Goal: Task Accomplishment & Management: Complete application form

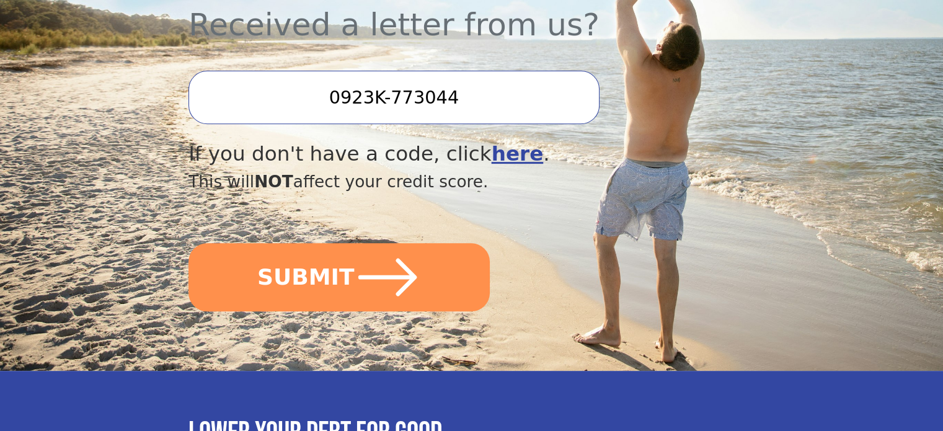
scroll to position [496, 0]
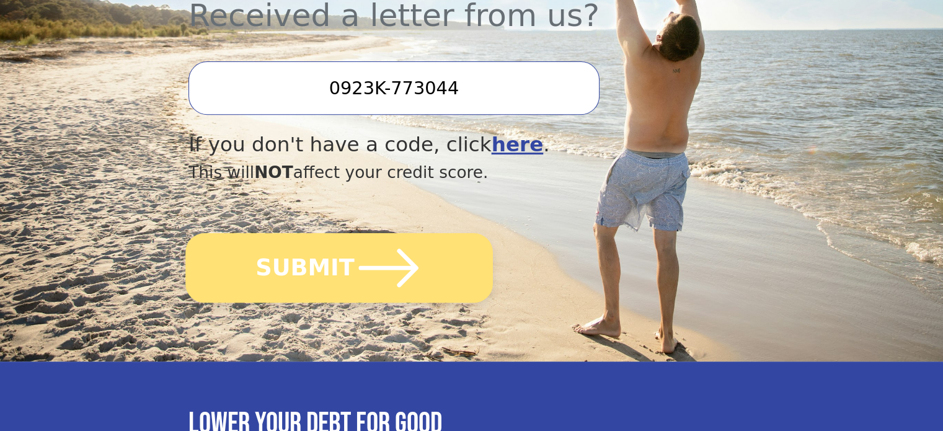
click at [379, 234] on icon "submit" at bounding box center [388, 268] width 68 height 68
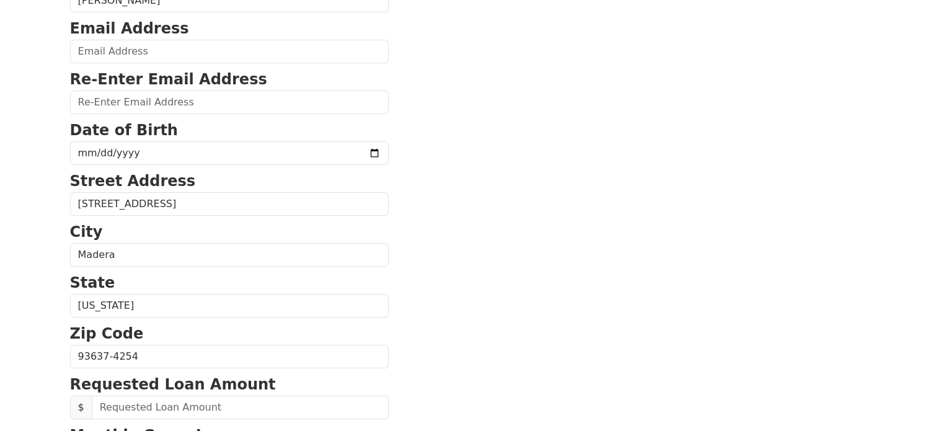
scroll to position [186, 0]
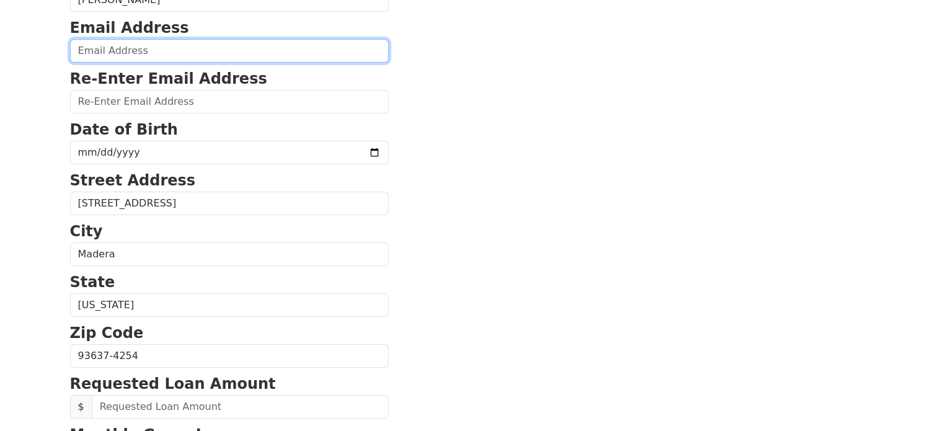
click at [156, 47] on input "email" at bounding box center [229, 51] width 319 height 24
type input "[EMAIL_ADDRESS][DOMAIN_NAME]"
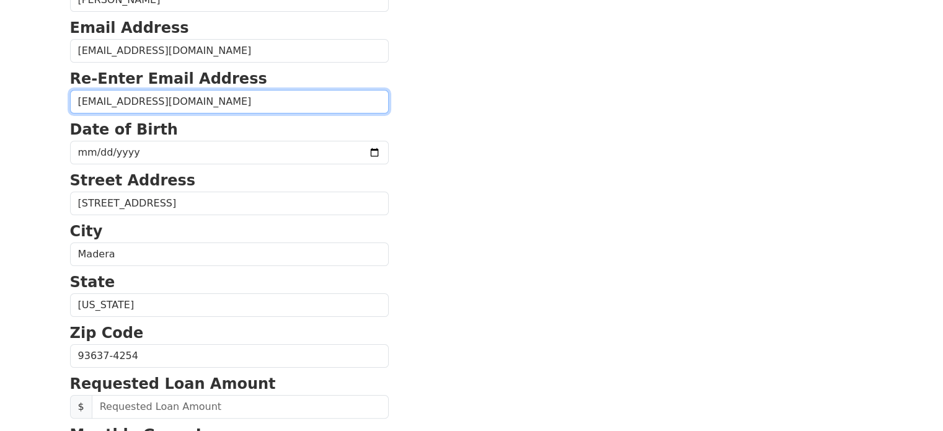
type input "[EMAIL_ADDRESS][DOMAIN_NAME]"
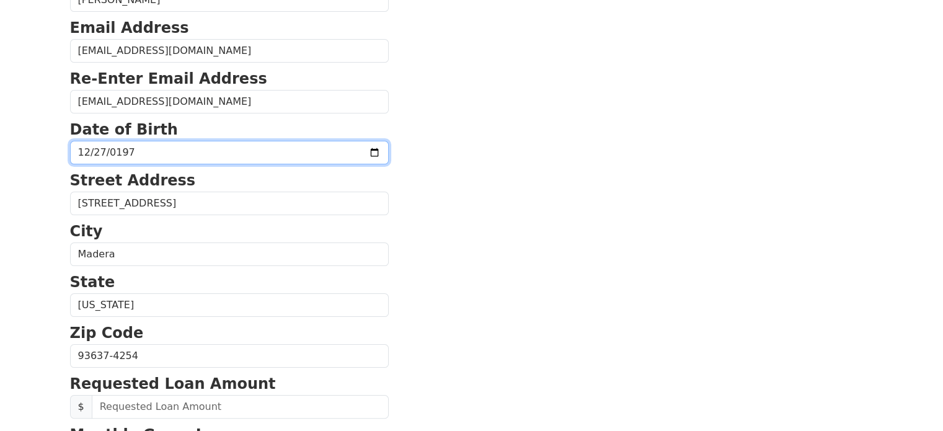
type input "[DATE]"
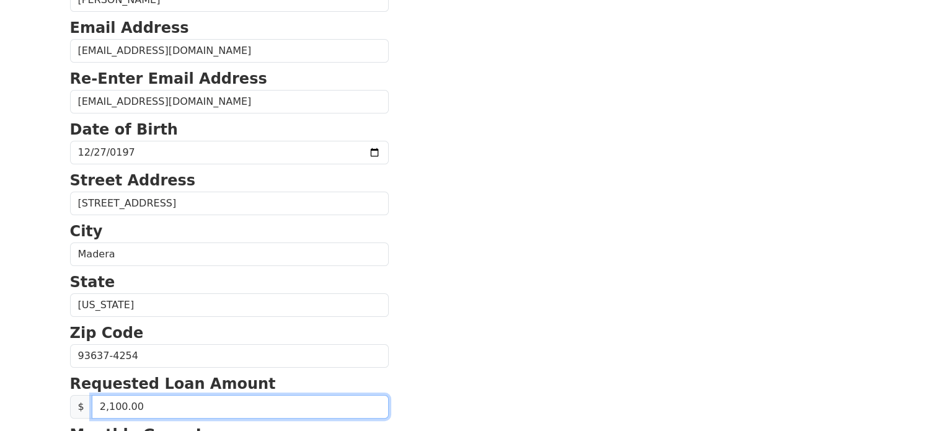
type input "21,000.00"
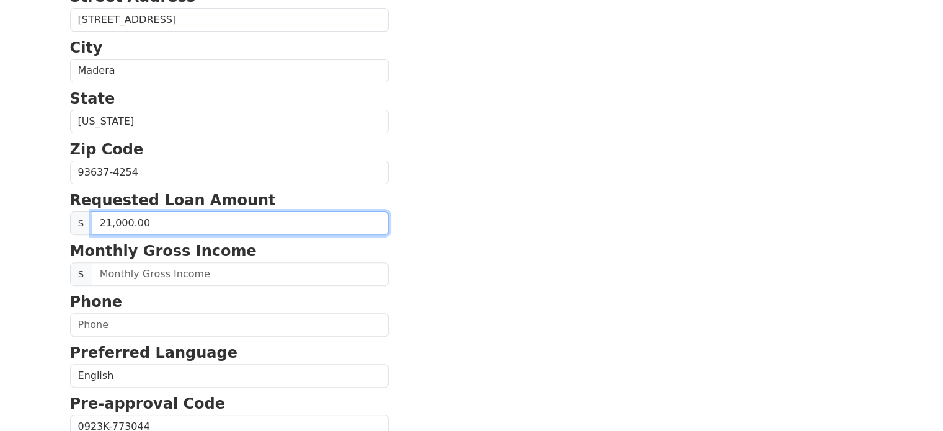
scroll to position [372, 0]
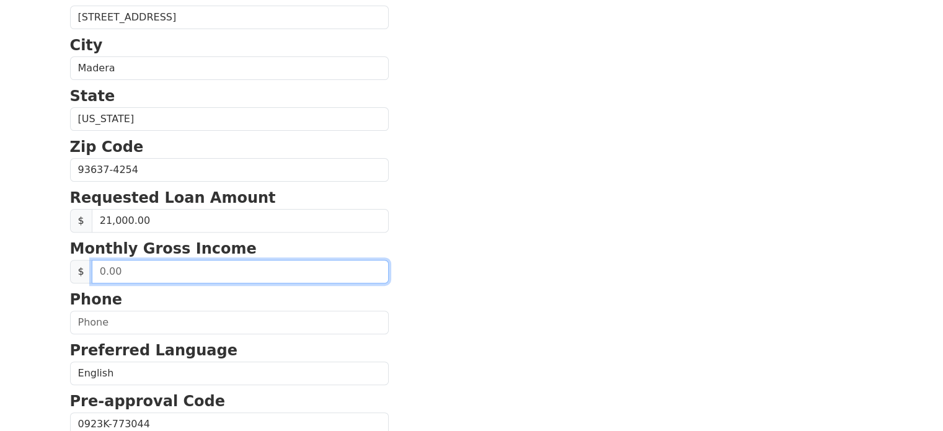
click at [165, 270] on input "text" at bounding box center [240, 272] width 297 height 24
type input "13,188.00"
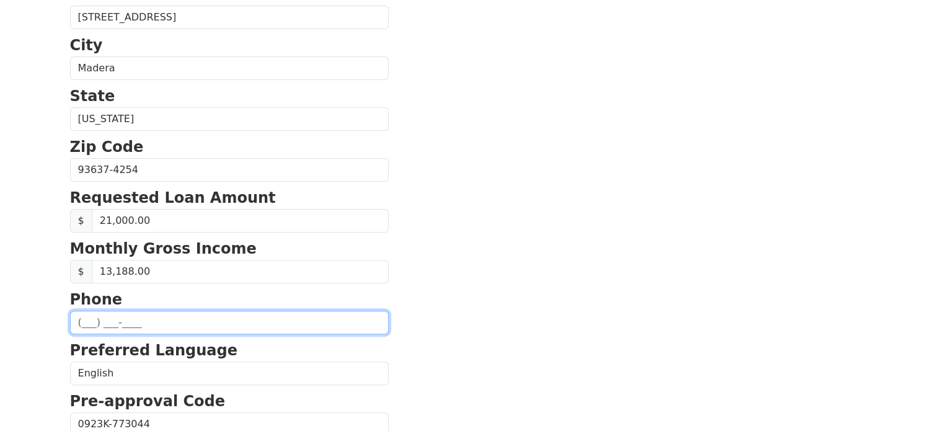
click at [125, 324] on input "text" at bounding box center [229, 322] width 319 height 24
type input "[PHONE_NUMBER]"
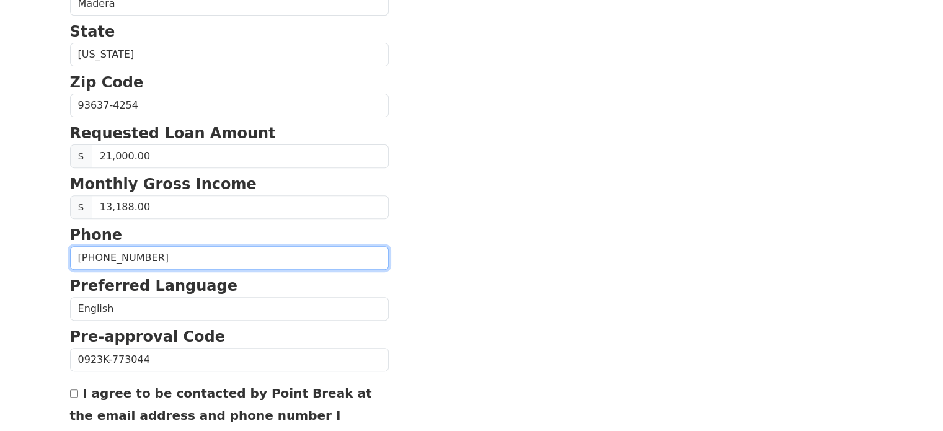
scroll to position [552, 0]
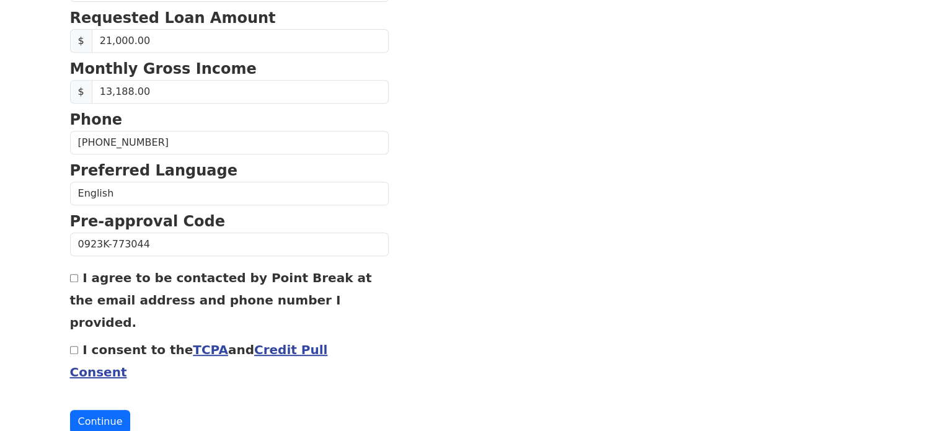
click at [76, 276] on input "I agree to be contacted by Point Break at the email address and phone number I …" at bounding box center [74, 278] width 8 height 8
checkbox input "true"
click at [70, 346] on input "I consent to the TCPA and Credit Pull Consent" at bounding box center [74, 350] width 8 height 8
checkbox input "true"
click at [98, 410] on button "Continue" at bounding box center [100, 422] width 61 height 24
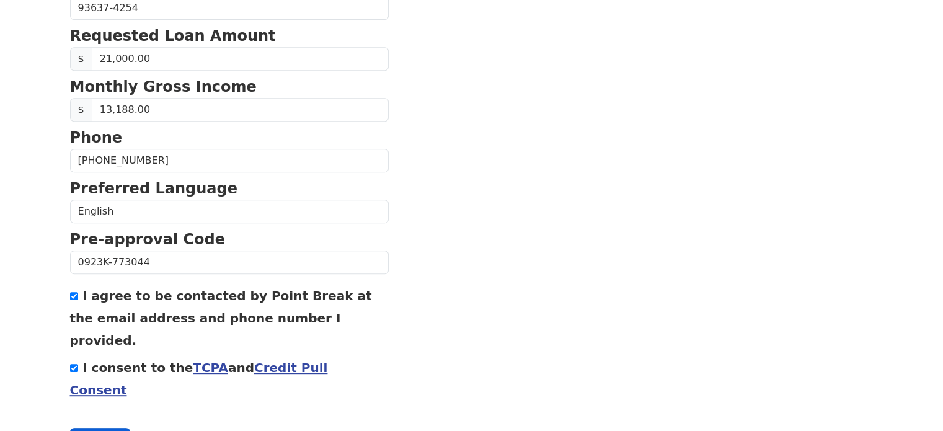
scroll to position [569, 0]
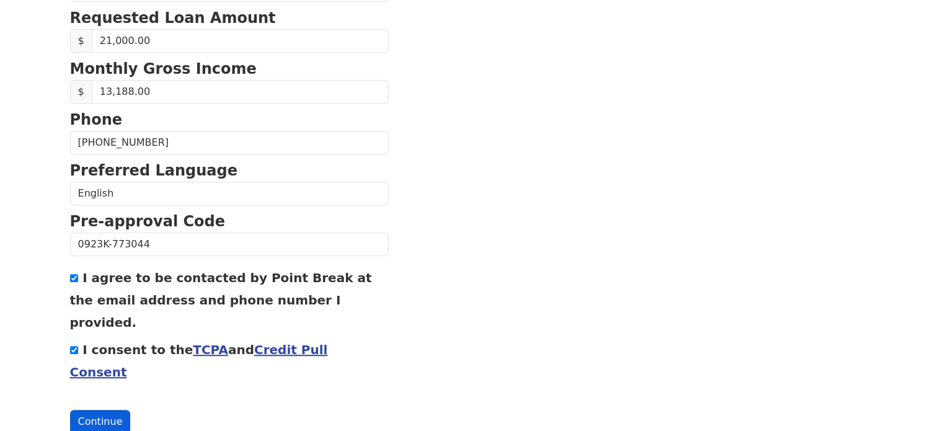
click at [101, 410] on button "Continue" at bounding box center [100, 422] width 61 height 24
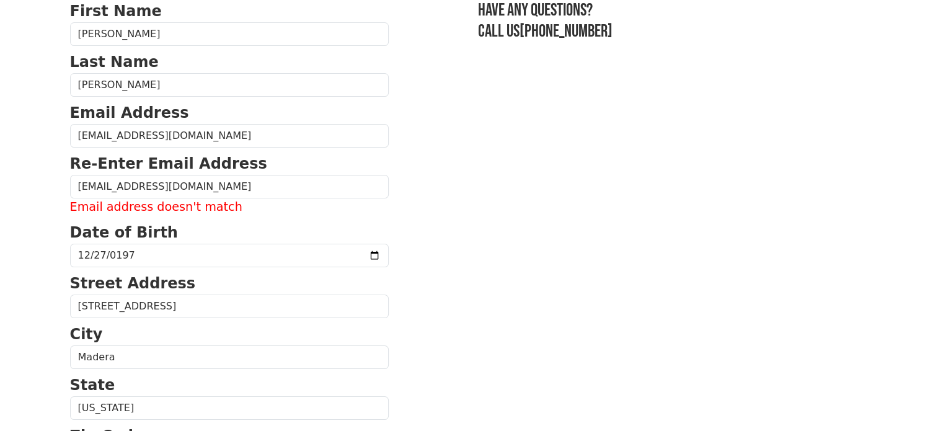
scroll to position [74, 0]
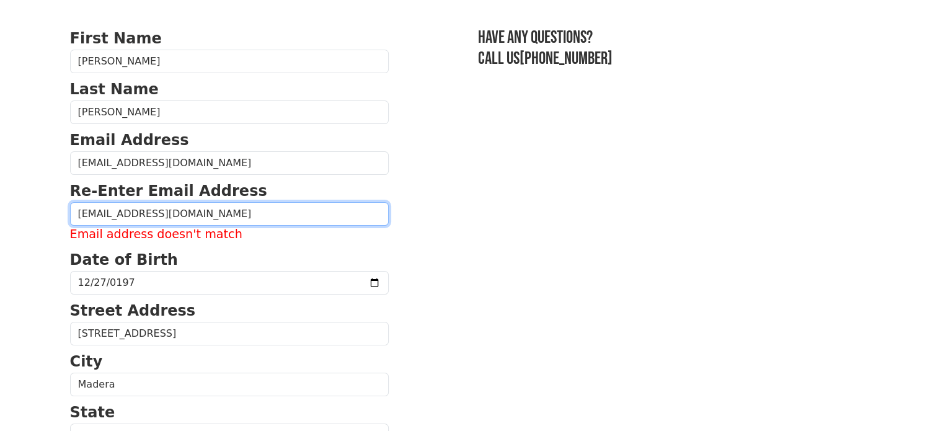
click at [157, 213] on input "[EMAIL_ADDRESS][DOMAIN_NAME]" at bounding box center [229, 214] width 319 height 24
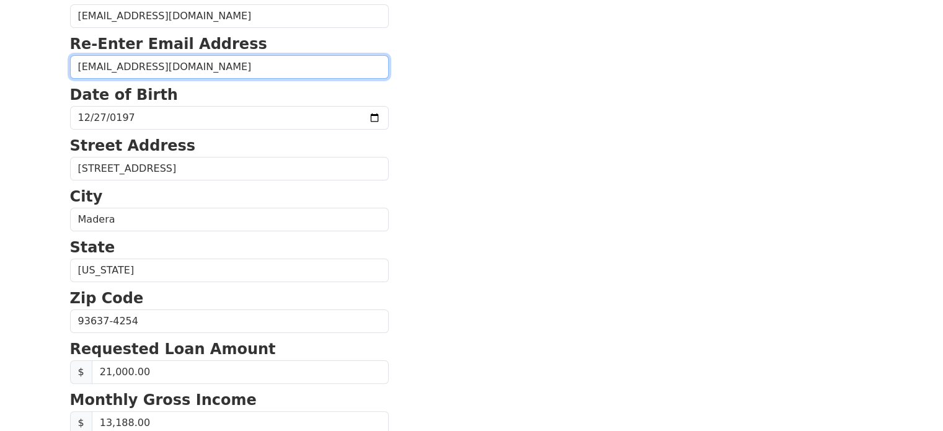
scroll to position [552, 0]
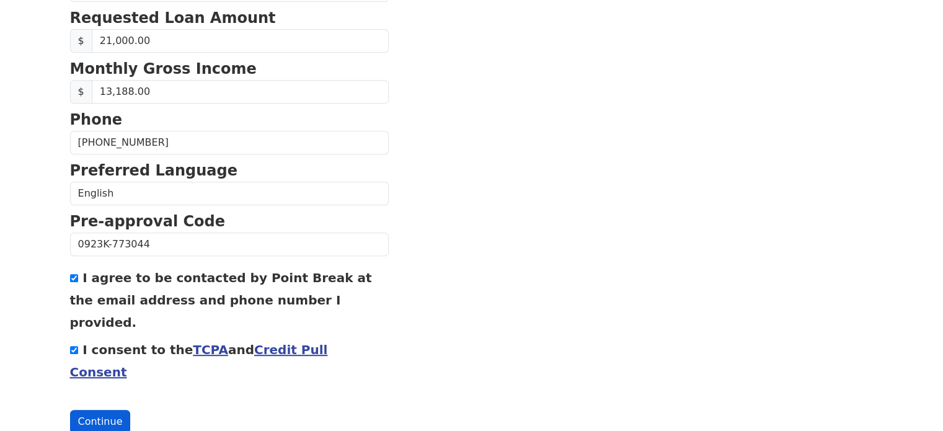
type input "[EMAIL_ADDRESS][DOMAIN_NAME]"
click at [91, 410] on button "Continue" at bounding box center [100, 422] width 61 height 24
